Goal: Communication & Community: Share content

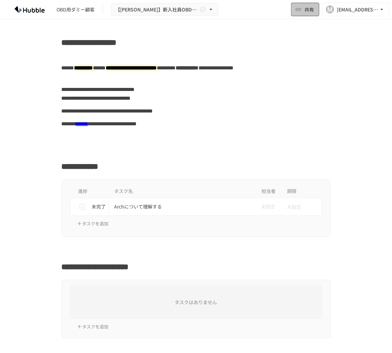
click at [305, 7] on span "共有" at bounding box center [308, 9] width 9 height 7
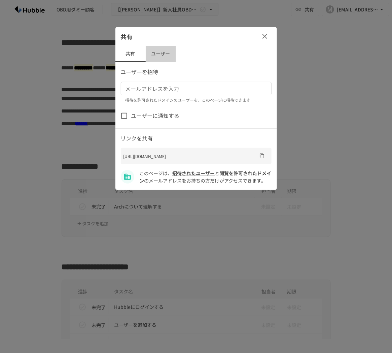
click at [164, 56] on button "ユーザー" at bounding box center [161, 54] width 30 height 16
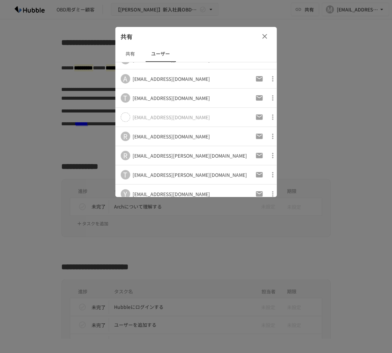
scroll to position [92, 0]
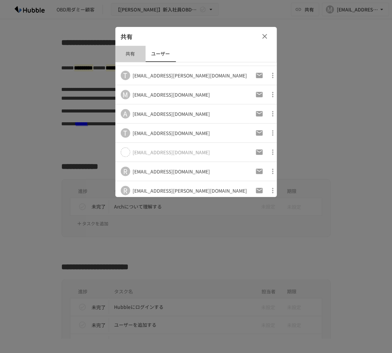
click at [128, 51] on button "共有" at bounding box center [130, 54] width 30 height 16
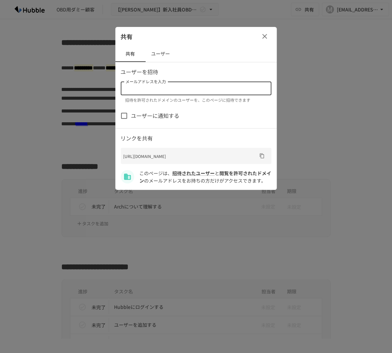
click at [212, 89] on input "メールアドレスを入力" at bounding box center [196, 88] width 146 height 9
type input "**********"
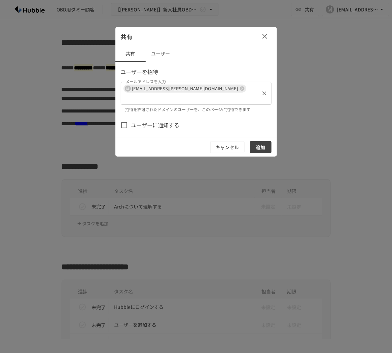
click at [240, 89] on icon at bounding box center [242, 88] width 5 height 5
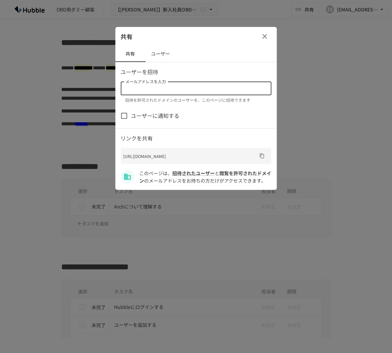
click at [186, 88] on input "メールアドレスを入力" at bounding box center [196, 88] width 146 height 9
paste input "**********"
drag, startPoint x: 209, startPoint y: 90, endPoint x: 213, endPoint y: 89, distance: 3.5
click at [210, 89] on input "**********" at bounding box center [191, 88] width 136 height 9
type input "**********"
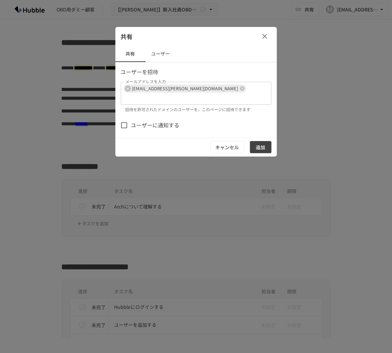
click at [220, 69] on p "ユーザーを招待" at bounding box center [196, 72] width 151 height 9
click at [169, 121] on span "ユーザーに通知する" at bounding box center [155, 125] width 48 height 9
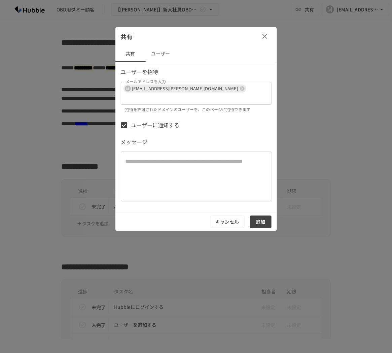
click at [216, 169] on textarea at bounding box center [195, 176] width 141 height 39
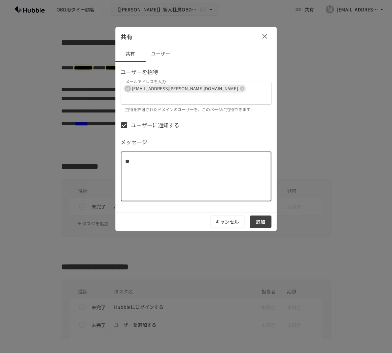
type textarea "*"
type textarea "**********"
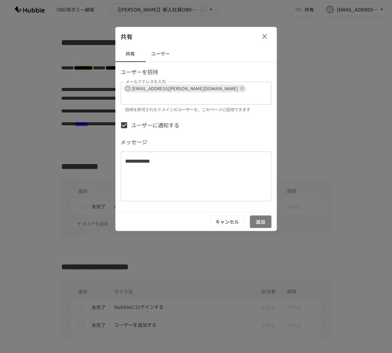
click at [267, 215] on button "追加" at bounding box center [261, 221] width 22 height 12
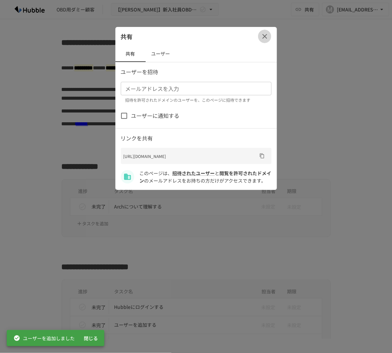
click at [266, 33] on icon "button" at bounding box center [265, 36] width 8 height 8
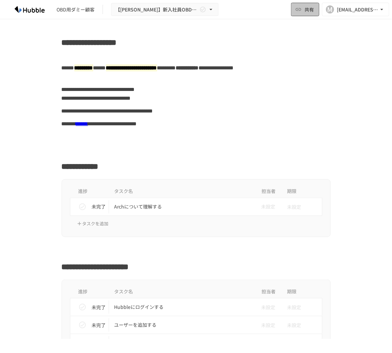
click at [310, 10] on span "共有" at bounding box center [308, 9] width 9 height 7
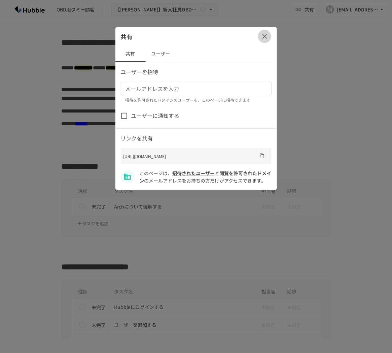
click at [266, 34] on icon "button" at bounding box center [265, 36] width 8 height 8
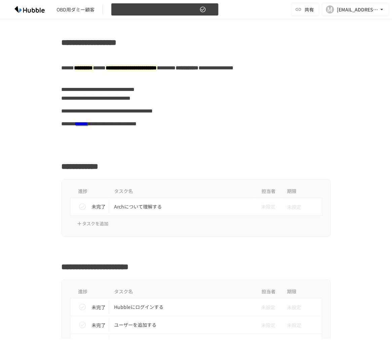
click at [156, 12] on span "【[PERSON_NAME]】新入社員OBD用Arch" at bounding box center [156, 9] width 83 height 8
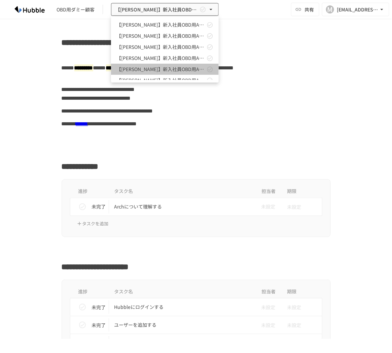
click at [177, 67] on span "【[PERSON_NAME]】新入社員OBD用Arch" at bounding box center [160, 69] width 89 height 7
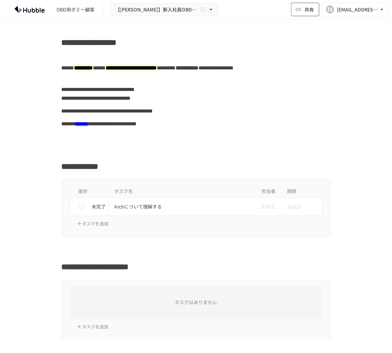
click at [311, 9] on span "共有" at bounding box center [308, 9] width 9 height 7
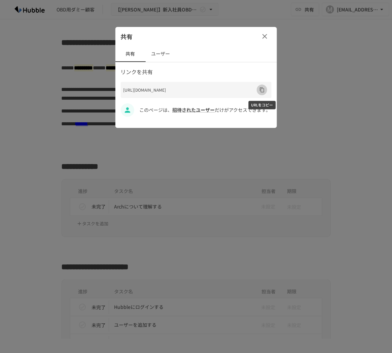
click at [265, 89] on button "URLをコピー" at bounding box center [262, 89] width 11 height 11
click at [160, 53] on button "ユーザー" at bounding box center [161, 54] width 30 height 16
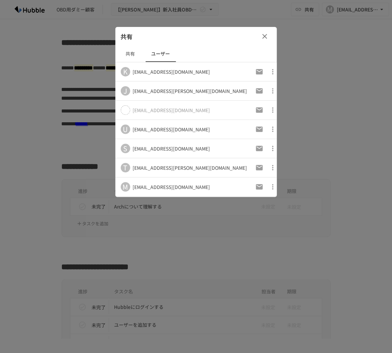
click at [130, 54] on button "共有" at bounding box center [130, 54] width 30 height 16
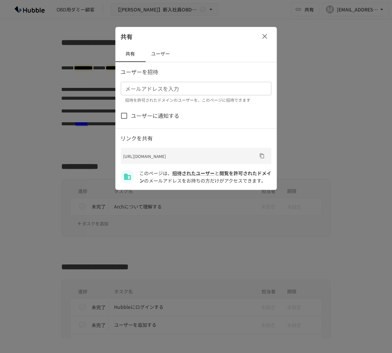
drag, startPoint x: 146, startPoint y: 92, endPoint x: 149, endPoint y: 94, distance: 3.5
click at [149, 94] on div "メールアドレスを入力" at bounding box center [196, 88] width 151 height 13
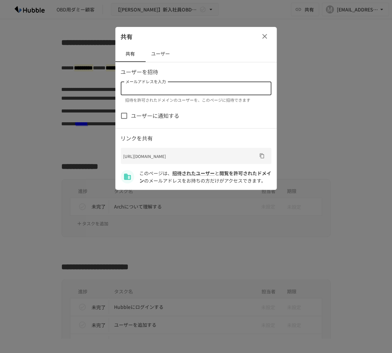
paste input "**********"
type input "**********"
click at [263, 90] on icon "クリア" at bounding box center [264, 88] width 7 height 7
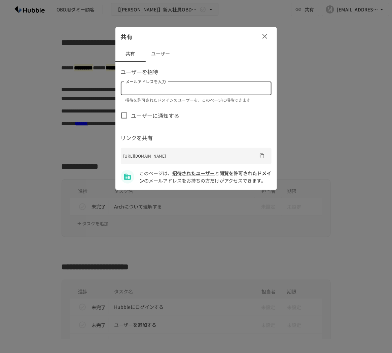
click at [201, 90] on input "メールアドレスを入力" at bounding box center [196, 88] width 146 height 9
paste input "**********"
type input "**********"
click at [164, 116] on span "ユーザーに通知する" at bounding box center [155, 115] width 48 height 9
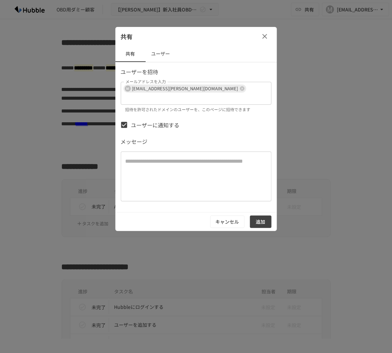
click at [217, 169] on textarea at bounding box center [195, 176] width 141 height 39
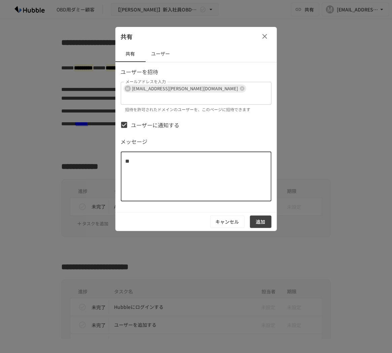
type textarea "*"
type textarea "**********"
click at [258, 215] on button "追加" at bounding box center [261, 221] width 22 height 12
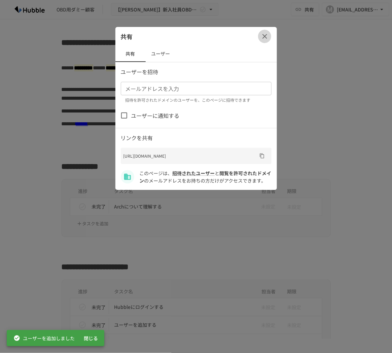
click at [267, 36] on icon "button" at bounding box center [265, 36] width 8 height 8
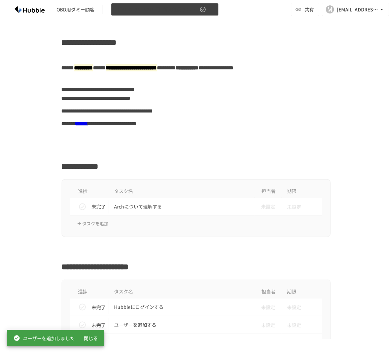
click at [170, 12] on span "【[PERSON_NAME]】新入社員OBD用Arch" at bounding box center [156, 9] width 83 height 8
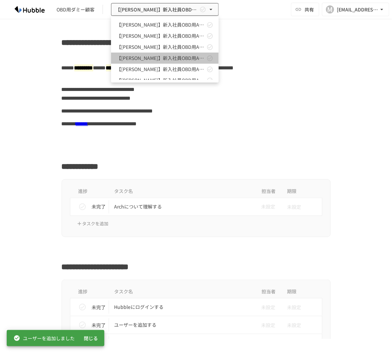
click at [153, 58] on span "【[PERSON_NAME]】新入社員OBD用Arch" at bounding box center [160, 58] width 89 height 7
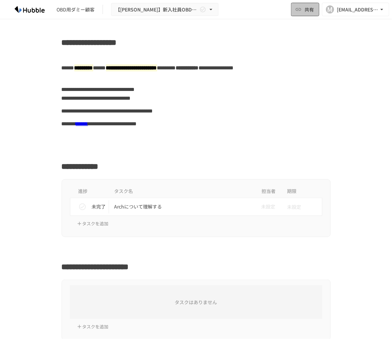
click at [309, 11] on span "共有" at bounding box center [308, 9] width 9 height 7
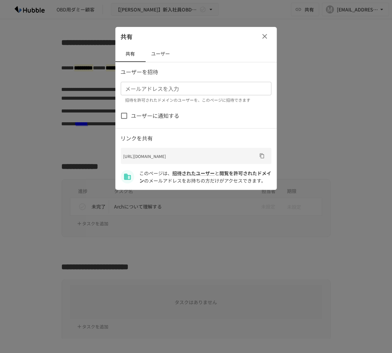
click at [159, 54] on button "ユーザー" at bounding box center [161, 54] width 30 height 16
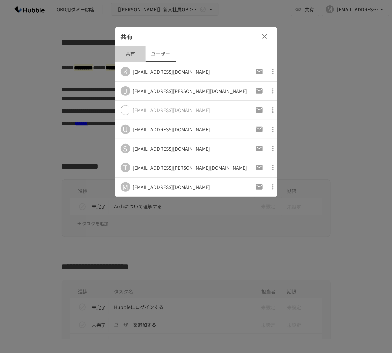
click at [129, 59] on button "共有" at bounding box center [130, 54] width 30 height 16
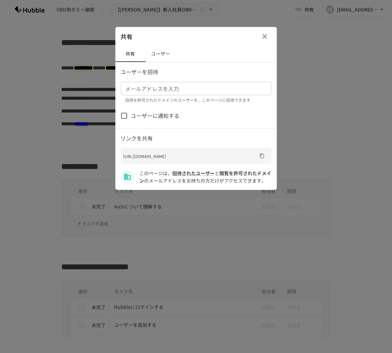
click at [157, 48] on button "ユーザー" at bounding box center [161, 54] width 30 height 16
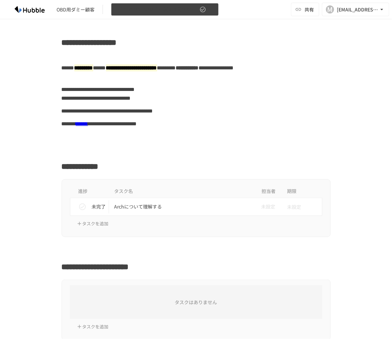
click at [204, 7] on button "【[PERSON_NAME]】新入社員OBD用Arch" at bounding box center [165, 9] width 108 height 13
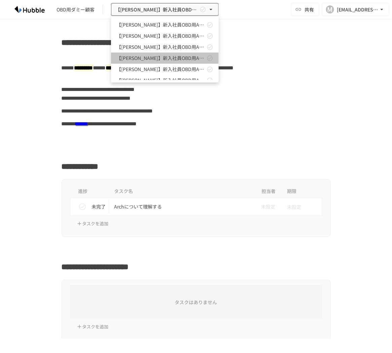
click at [175, 56] on span "【[PERSON_NAME]】新入社員OBD用Arch" at bounding box center [160, 58] width 89 height 7
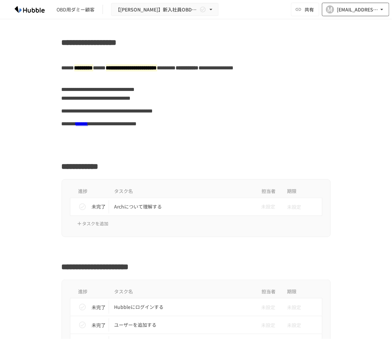
click at [346, 6] on div "[EMAIL_ADDRESS][DOMAIN_NAME]" at bounding box center [358, 9] width 42 height 8
click at [301, 14] on div at bounding box center [196, 176] width 392 height 353
click at [304, 9] on span "共有" at bounding box center [308, 9] width 9 height 7
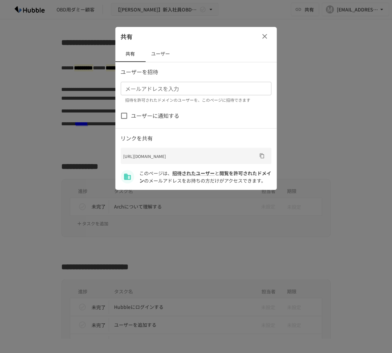
click at [162, 55] on button "ユーザー" at bounding box center [161, 54] width 30 height 16
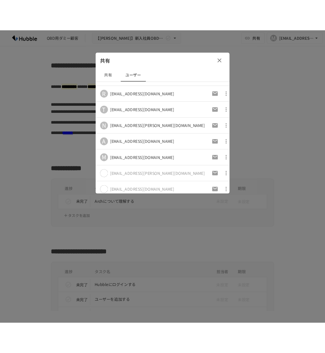
scroll to position [710, 0]
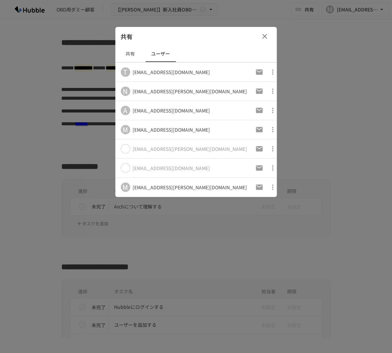
click at [269, 185] on icon "button" at bounding box center [273, 187] width 8 height 8
click at [264, 185] on div at bounding box center [196, 176] width 392 height 353
click at [266, 34] on icon "button" at bounding box center [264, 36] width 5 height 5
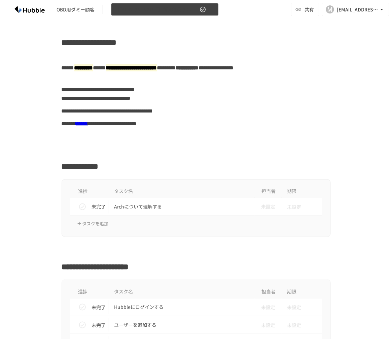
click at [177, 11] on span "【[PERSON_NAME]】新入社員OBD用Arch" at bounding box center [156, 9] width 83 height 8
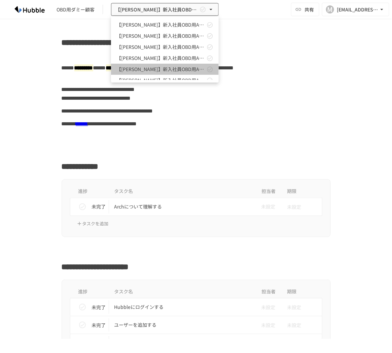
click at [175, 66] on span "【[PERSON_NAME]】新入社員OBD用Arch" at bounding box center [160, 69] width 89 height 7
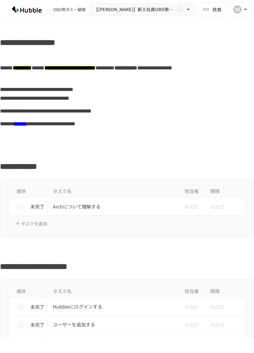
click at [169, 137] on div at bounding box center [127, 136] width 254 height 13
